Goal: Find specific page/section: Find specific page/section

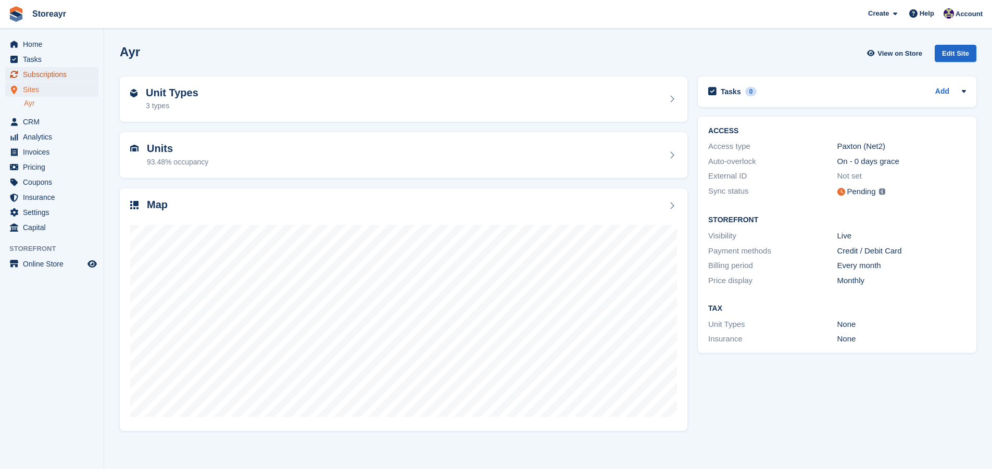
click at [48, 77] on span "Subscriptions" at bounding box center [54, 74] width 62 height 15
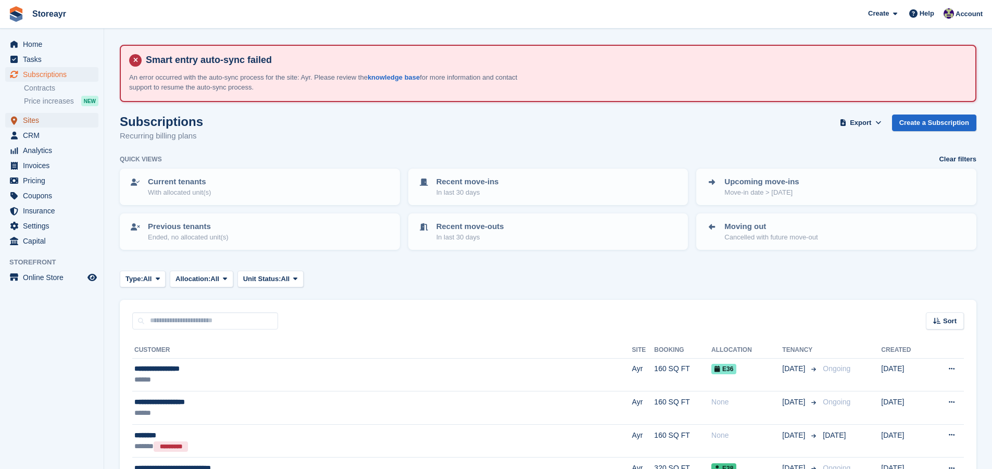
click at [40, 117] on span "Sites" at bounding box center [54, 120] width 62 height 15
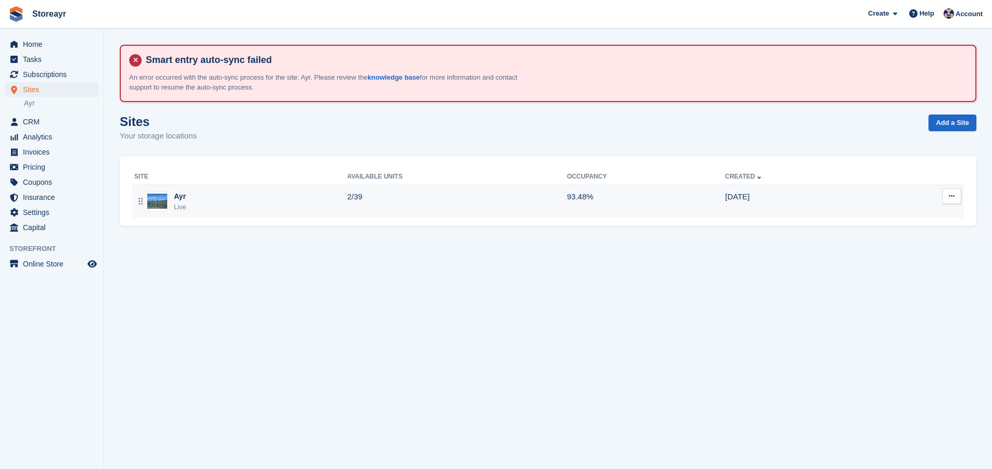
click at [208, 198] on div "Ayr Live" at bounding box center [240, 201] width 213 height 21
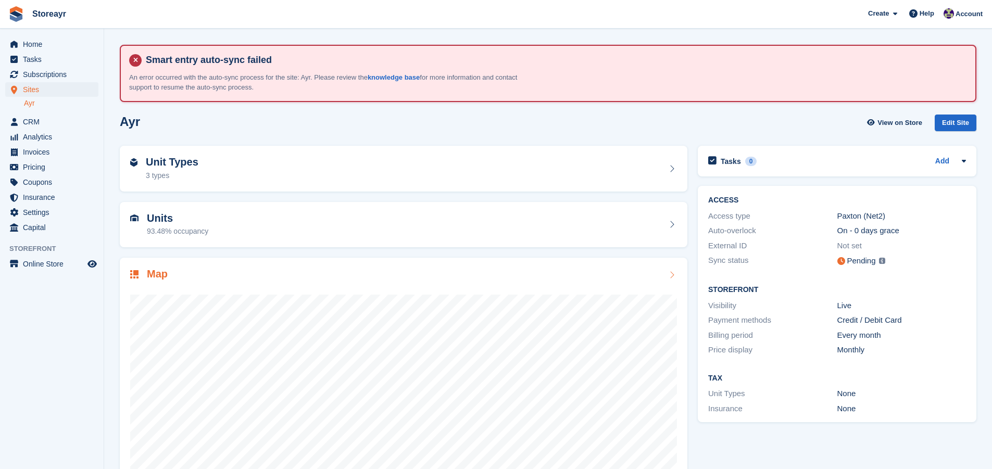
scroll to position [45, 0]
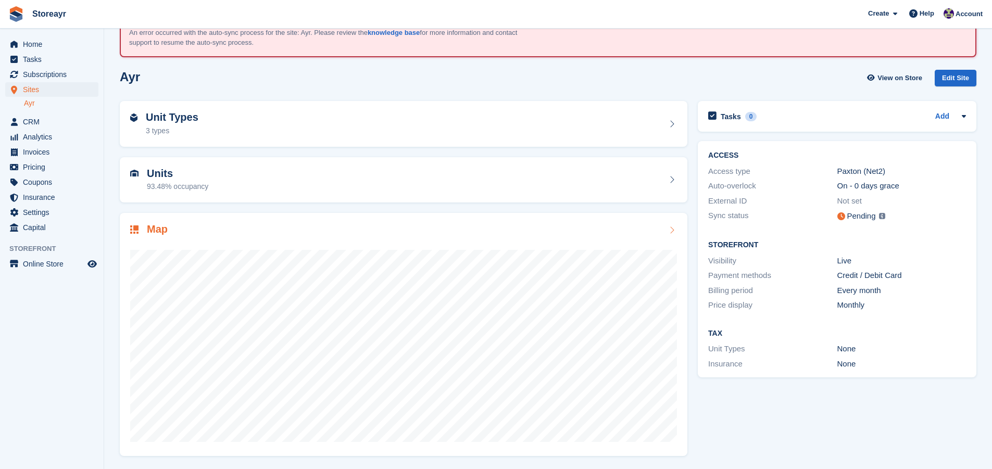
click at [214, 232] on div "Map" at bounding box center [403, 230] width 547 height 14
